Goal: Information Seeking & Learning: Learn about a topic

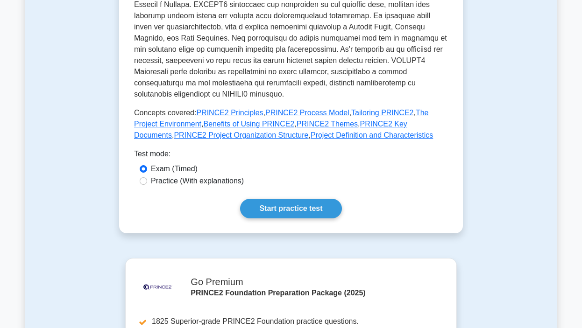
scroll to position [409, 0]
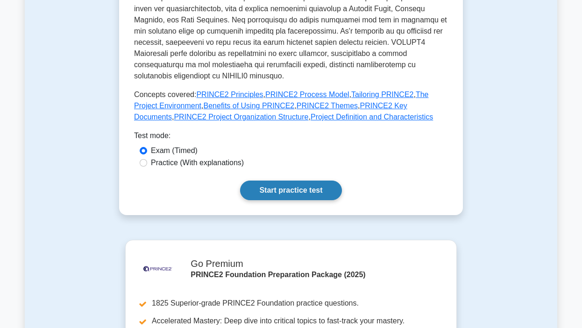
click at [292, 181] on link "Start practice test" at bounding box center [290, 191] width 101 height 20
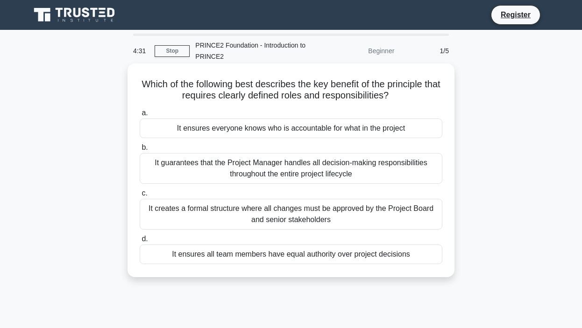
click at [295, 129] on div "It ensures everyone knows who is accountable for what in the project" at bounding box center [291, 129] width 303 height 20
click at [140, 116] on input "a. It ensures everyone knows who is accountable for what in the project" at bounding box center [140, 113] width 0 height 6
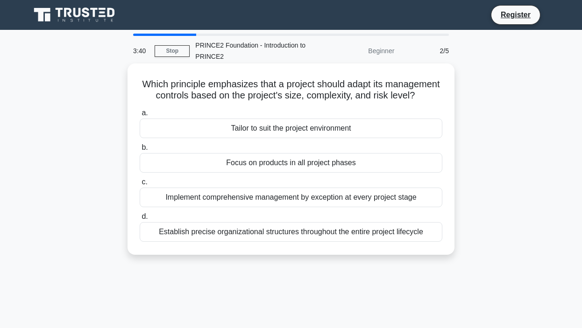
click at [296, 130] on div "Tailor to suit the project environment" at bounding box center [291, 129] width 303 height 20
click at [140, 116] on input "a. Tailor to suit the project environment" at bounding box center [140, 113] width 0 height 6
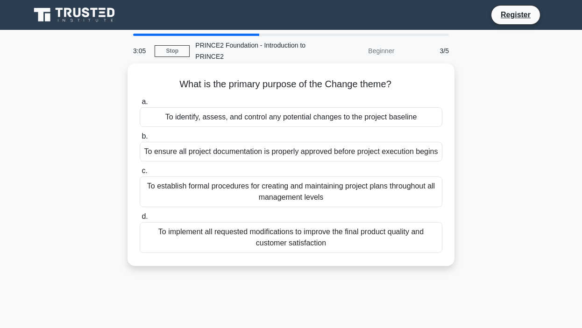
click at [299, 119] on div "To identify, assess, and control any potential changes to the project baseline" at bounding box center [291, 117] width 303 height 20
click at [140, 105] on input "a. To identify, assess, and control any potential changes to the project baseli…" at bounding box center [140, 102] width 0 height 6
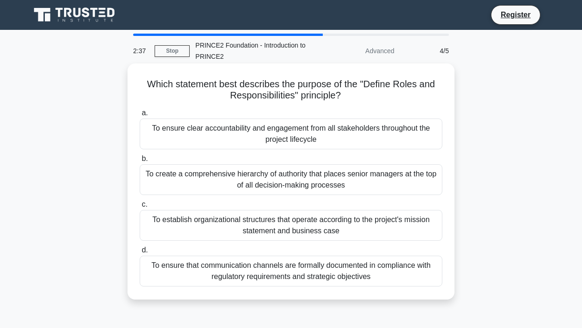
click at [283, 134] on div "To ensure clear accountability and engagement from all stakeholders throughout …" at bounding box center [291, 134] width 303 height 31
click at [140, 116] on input "a. To ensure clear accountability and engagement from all stakeholders througho…" at bounding box center [140, 113] width 0 height 6
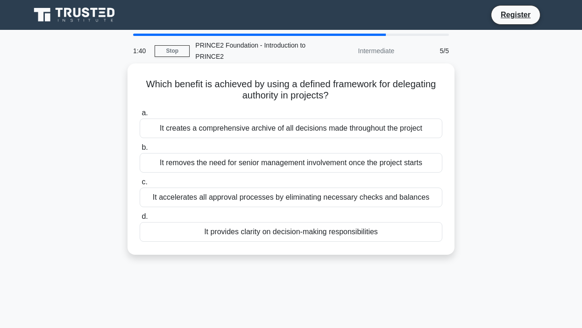
click at [351, 230] on div "It provides clarity on decision-making responsibilities" at bounding box center [291, 232] width 303 height 20
click at [140, 220] on input "d. It provides clarity on decision-making responsibilities" at bounding box center [140, 217] width 0 height 6
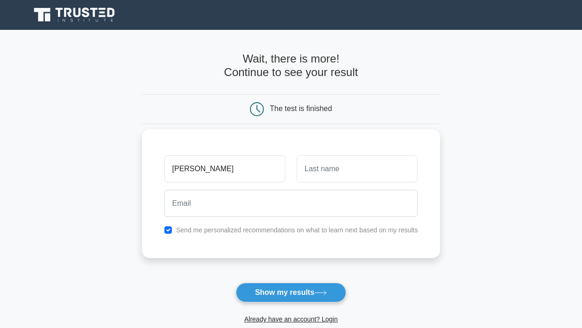
type input "[PERSON_NAME]"
click at [361, 173] on input "text" at bounding box center [357, 169] width 121 height 27
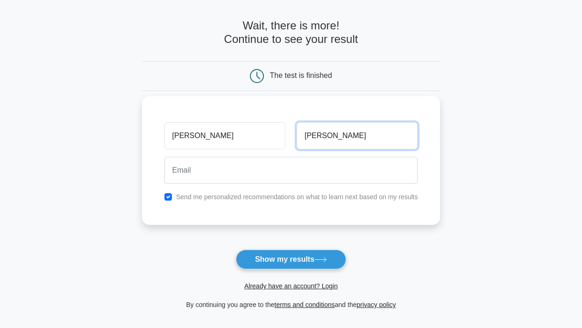
scroll to position [39, 0]
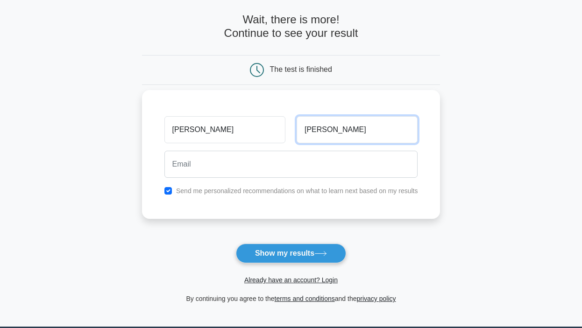
type input "Ola"
click at [167, 195] on div "Send me personalized recommendations on what to learn next based on my results" at bounding box center [291, 190] width 265 height 11
click at [167, 193] on input "checkbox" at bounding box center [167, 190] width 7 height 7
checkbox input "false"
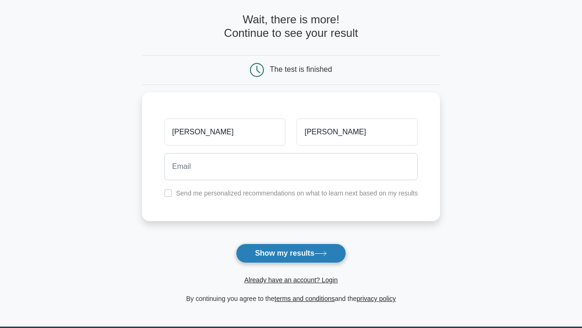
click at [309, 258] on button "Show my results" at bounding box center [291, 254] width 110 height 20
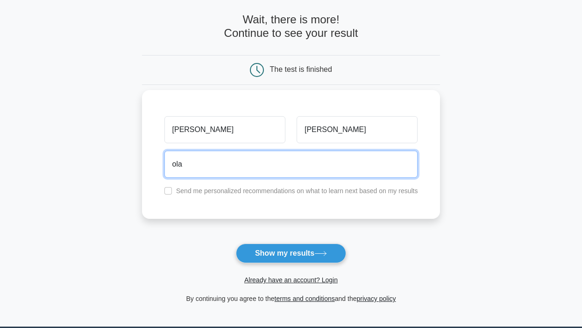
type input "olawunmilawal.182@gmail.com"
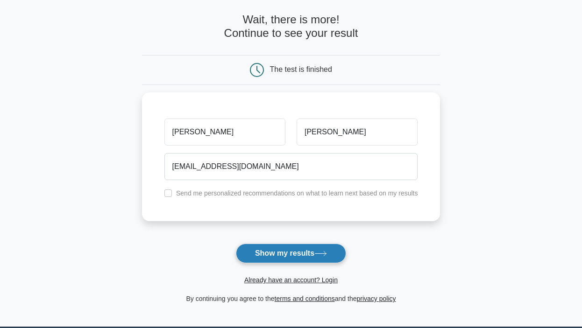
click at [291, 254] on button "Show my results" at bounding box center [291, 254] width 110 height 20
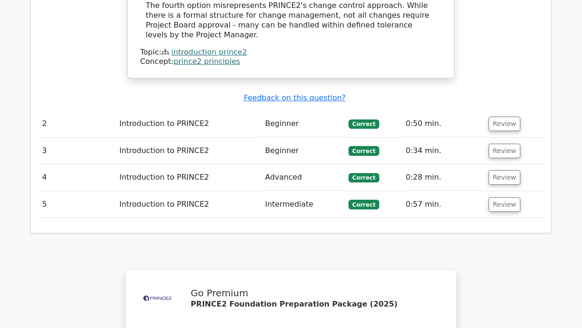
scroll to position [1119, 0]
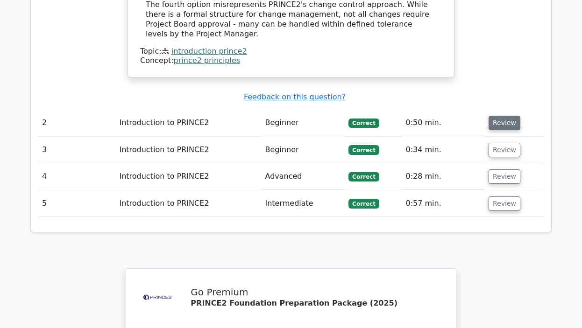
click at [498, 116] on button "Review" at bounding box center [504, 123] width 32 height 14
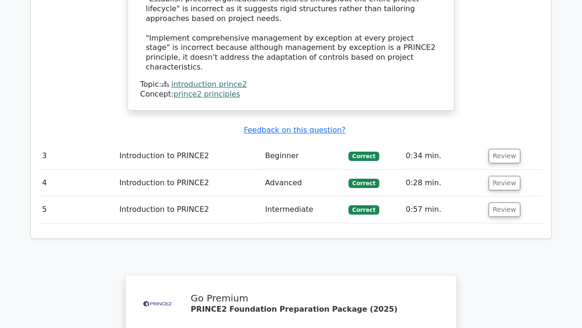
scroll to position [1603, 0]
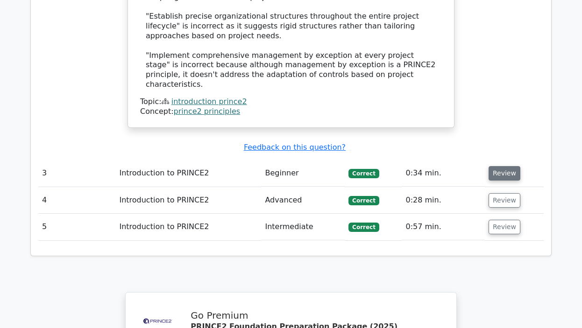
click at [500, 166] on button "Review" at bounding box center [504, 173] width 32 height 14
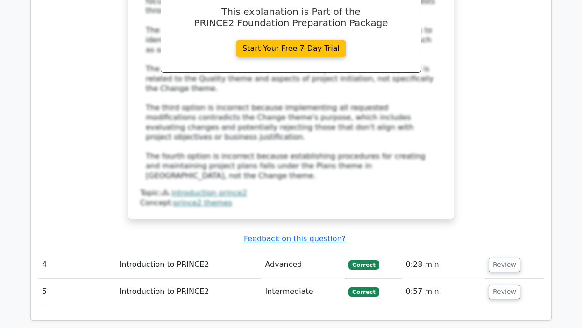
scroll to position [2044, 0]
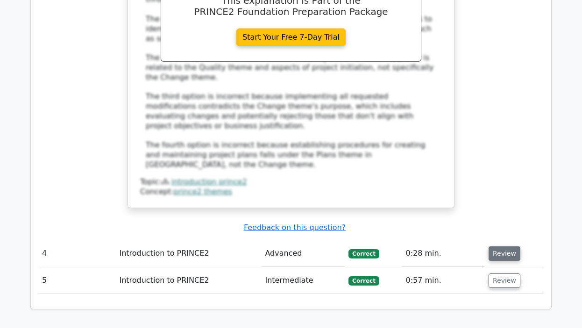
click at [502, 247] on button "Review" at bounding box center [504, 254] width 32 height 14
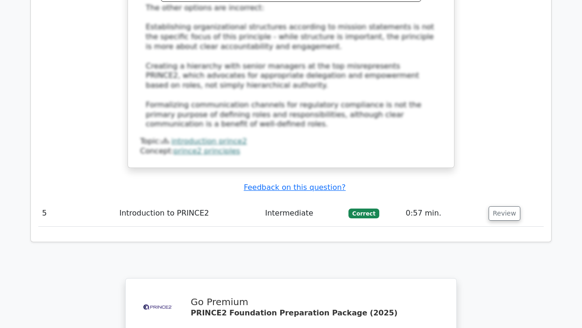
scroll to position [2648, 0]
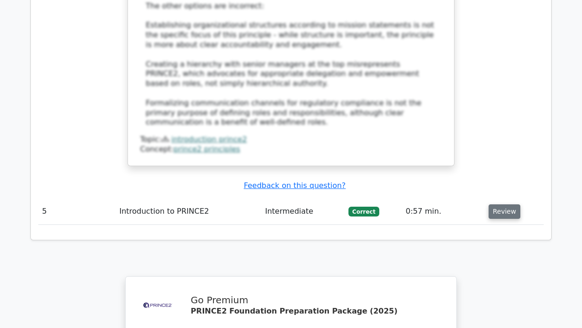
click at [499, 205] on button "Review" at bounding box center [504, 212] width 32 height 14
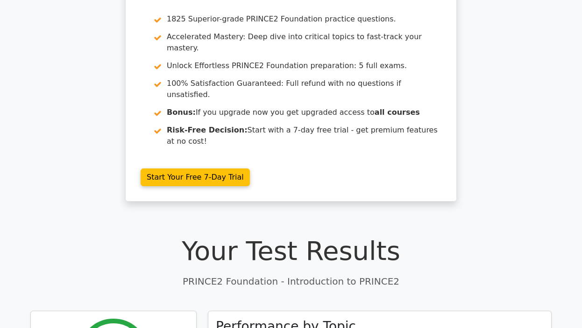
scroll to position [0, 0]
